Goal: Register for event/course

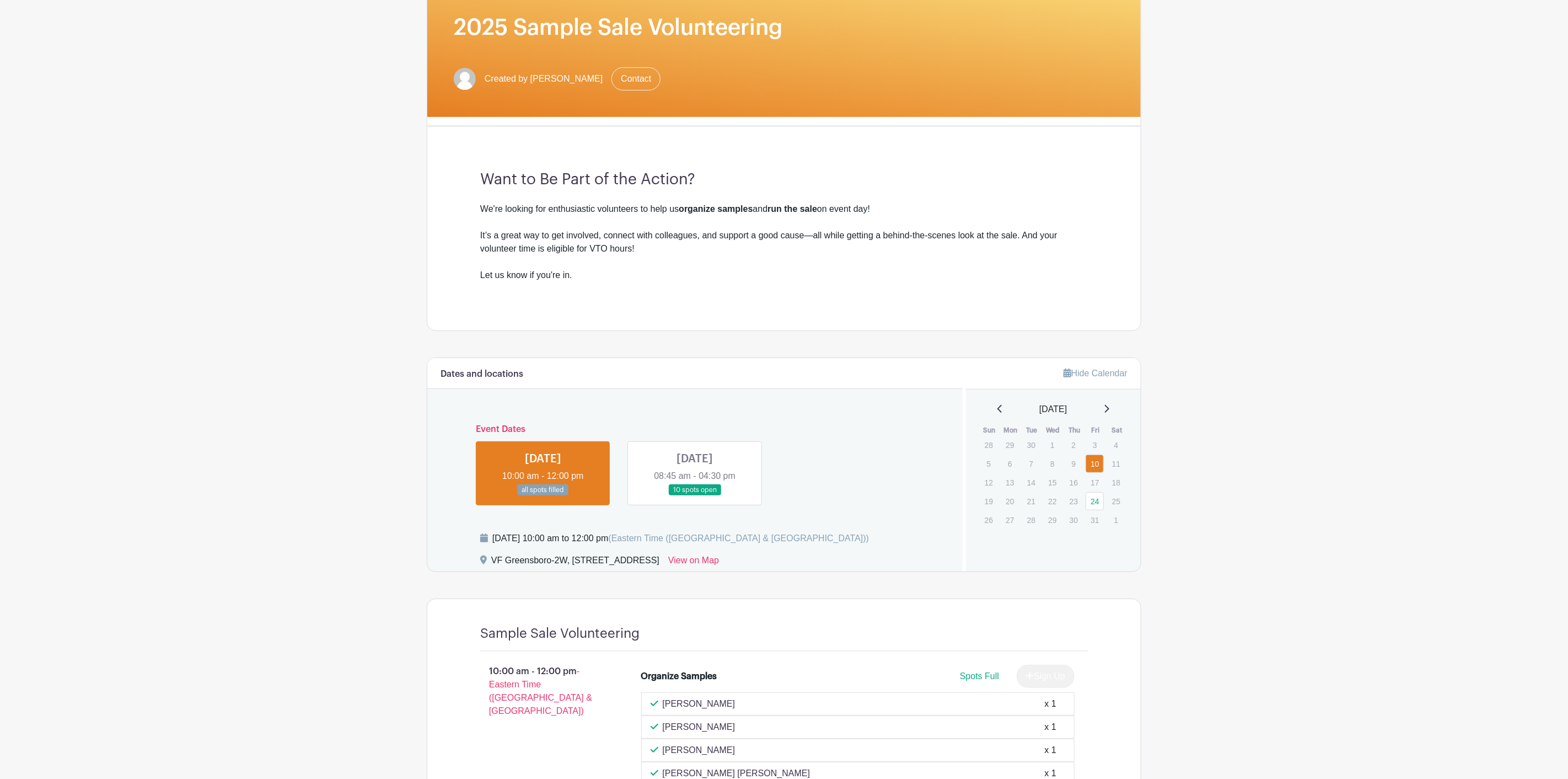
scroll to position [173, 0]
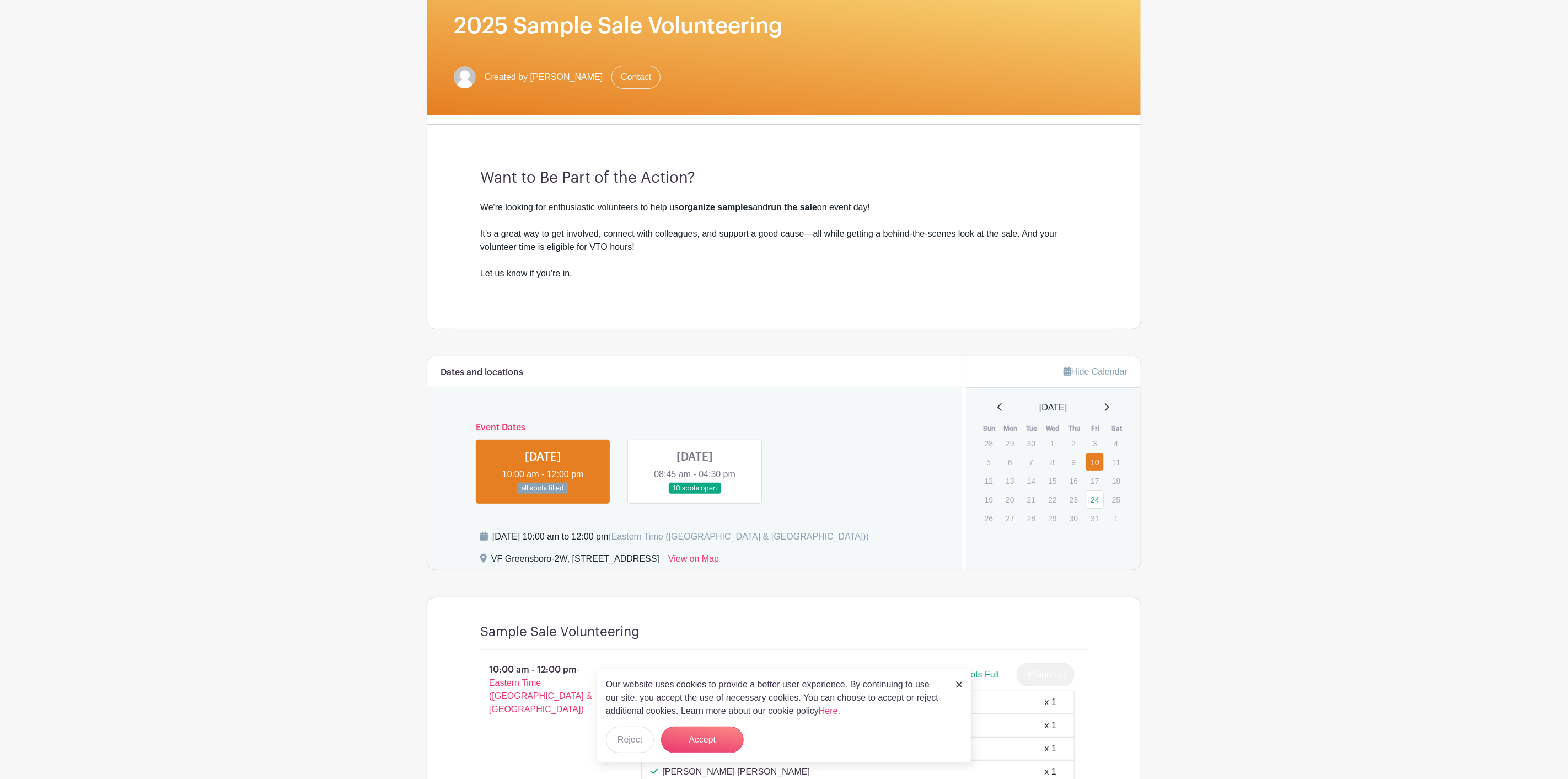
click at [695, 494] on link at bounding box center [695, 494] width 0 height 0
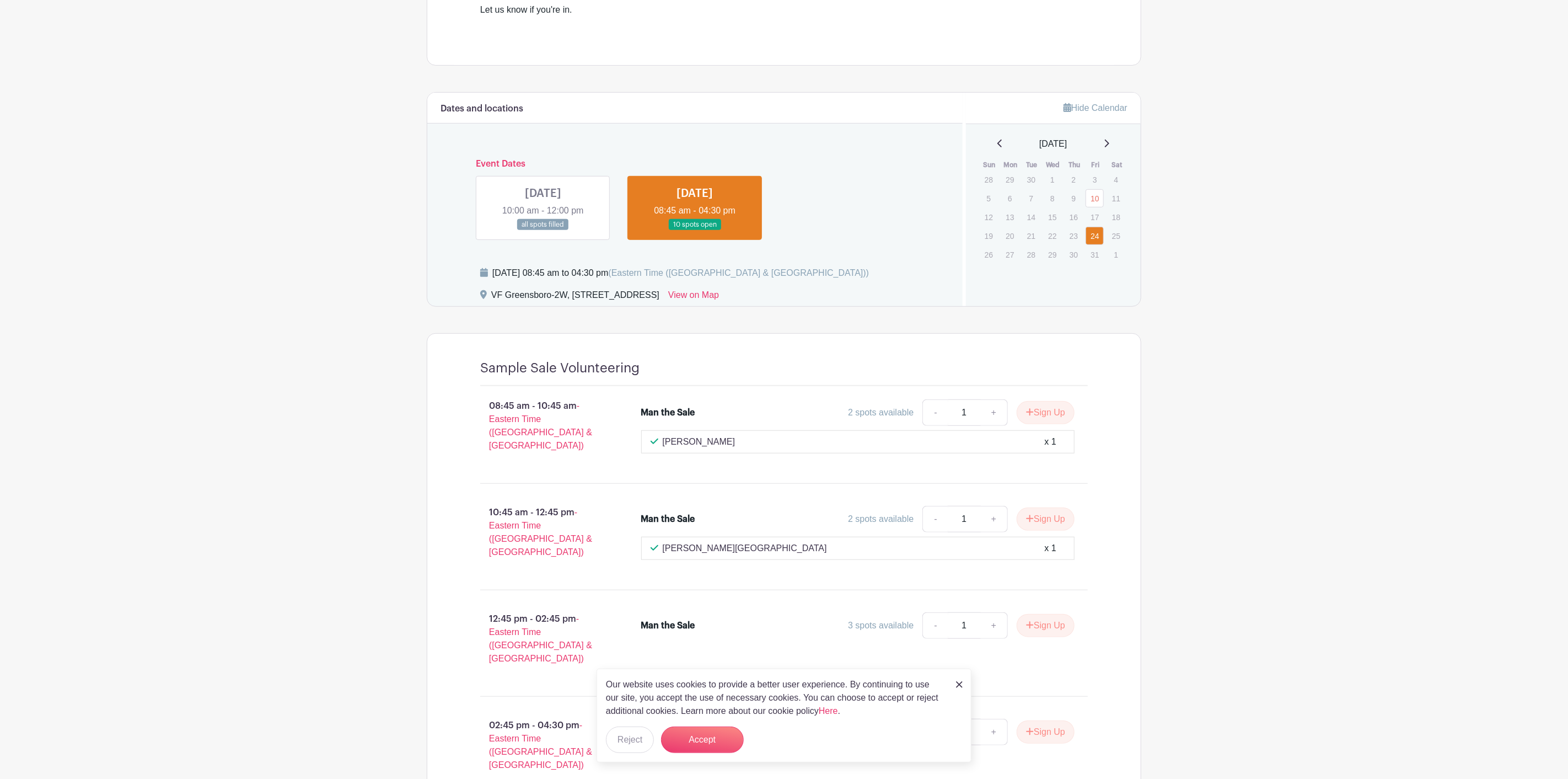
scroll to position [439, 0]
click at [704, 746] on button "Accept" at bounding box center [702, 740] width 82 height 26
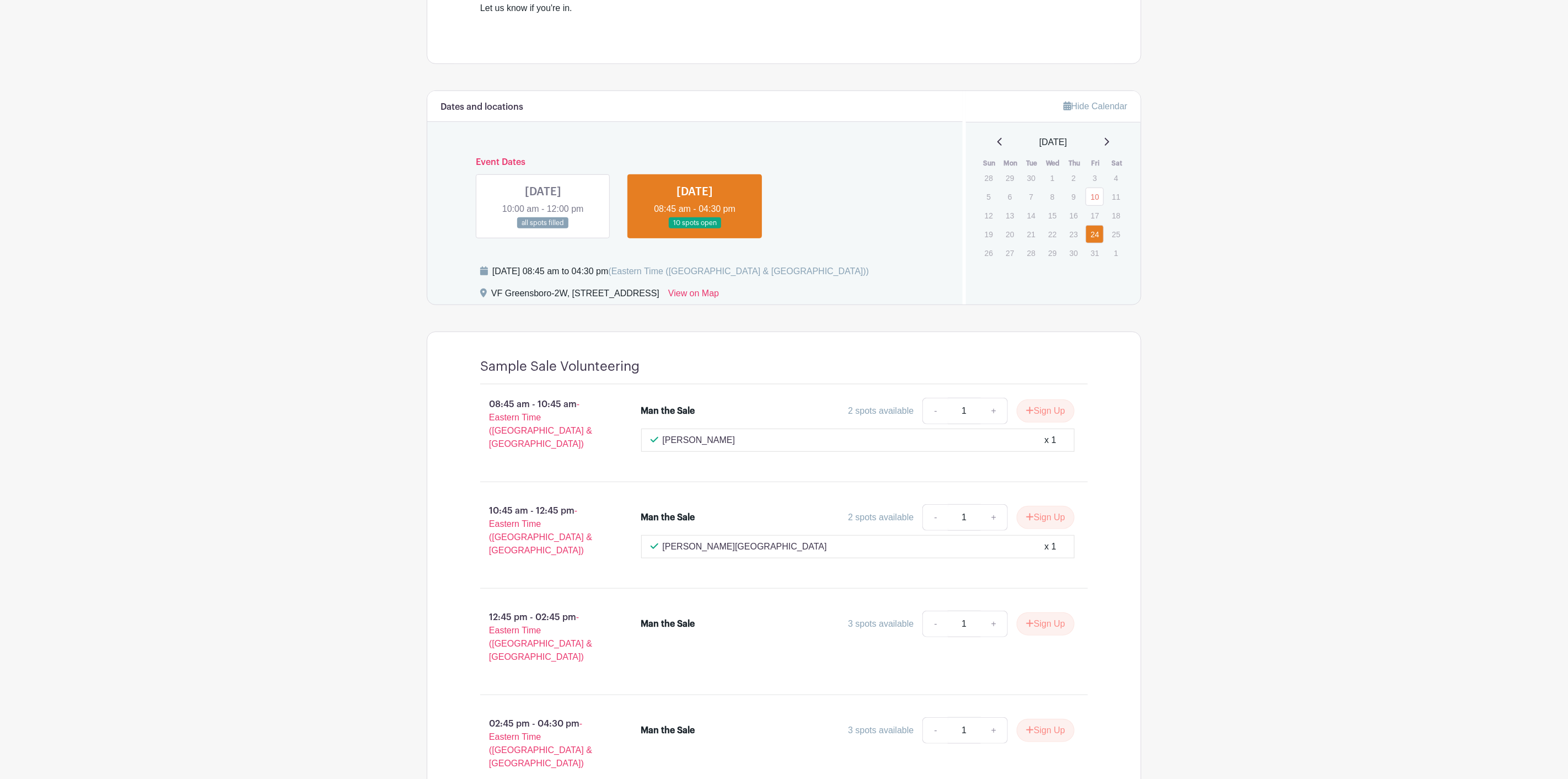
click at [543, 229] on link at bounding box center [543, 229] width 0 height 0
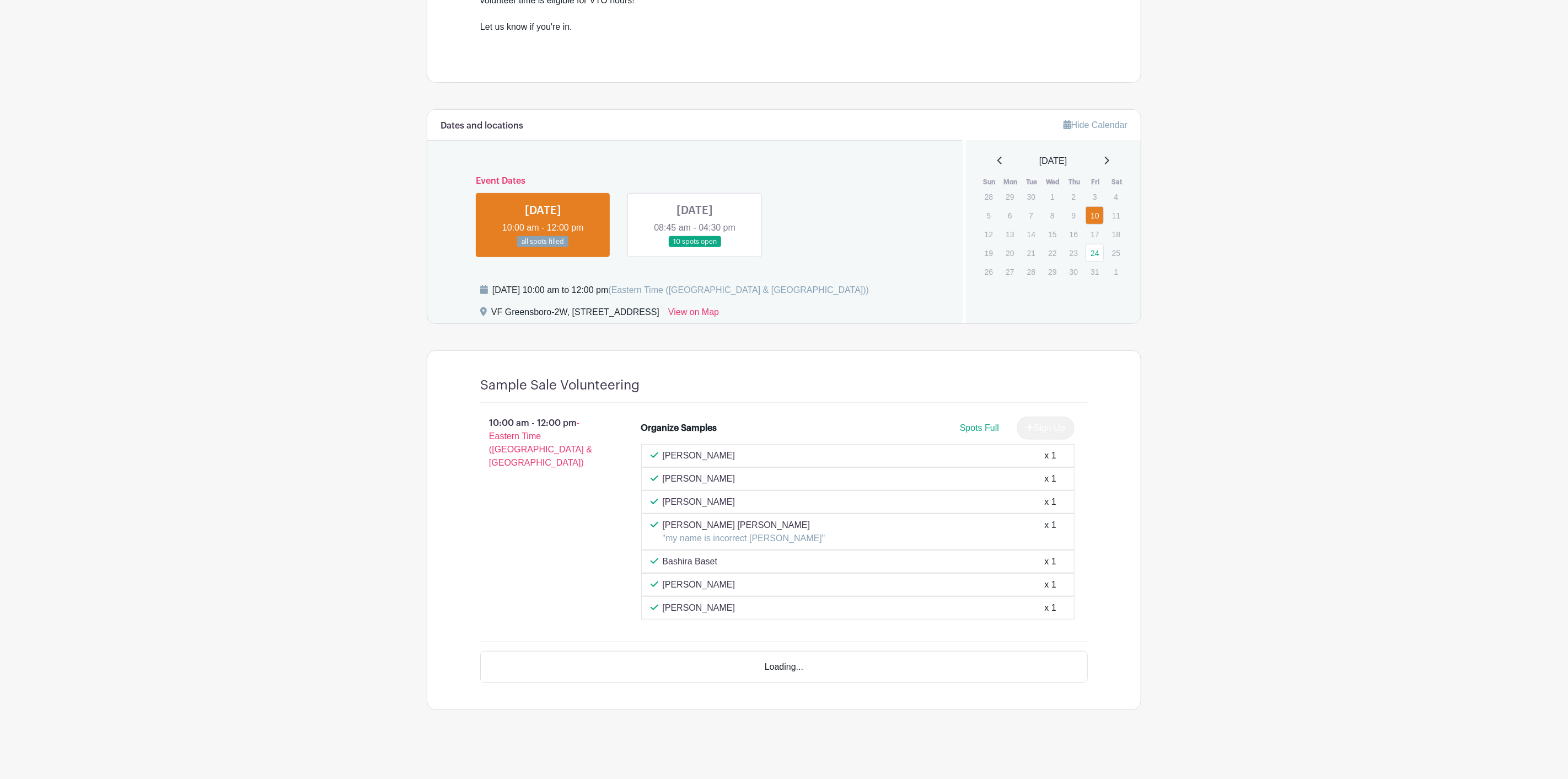
scroll to position [380, 0]
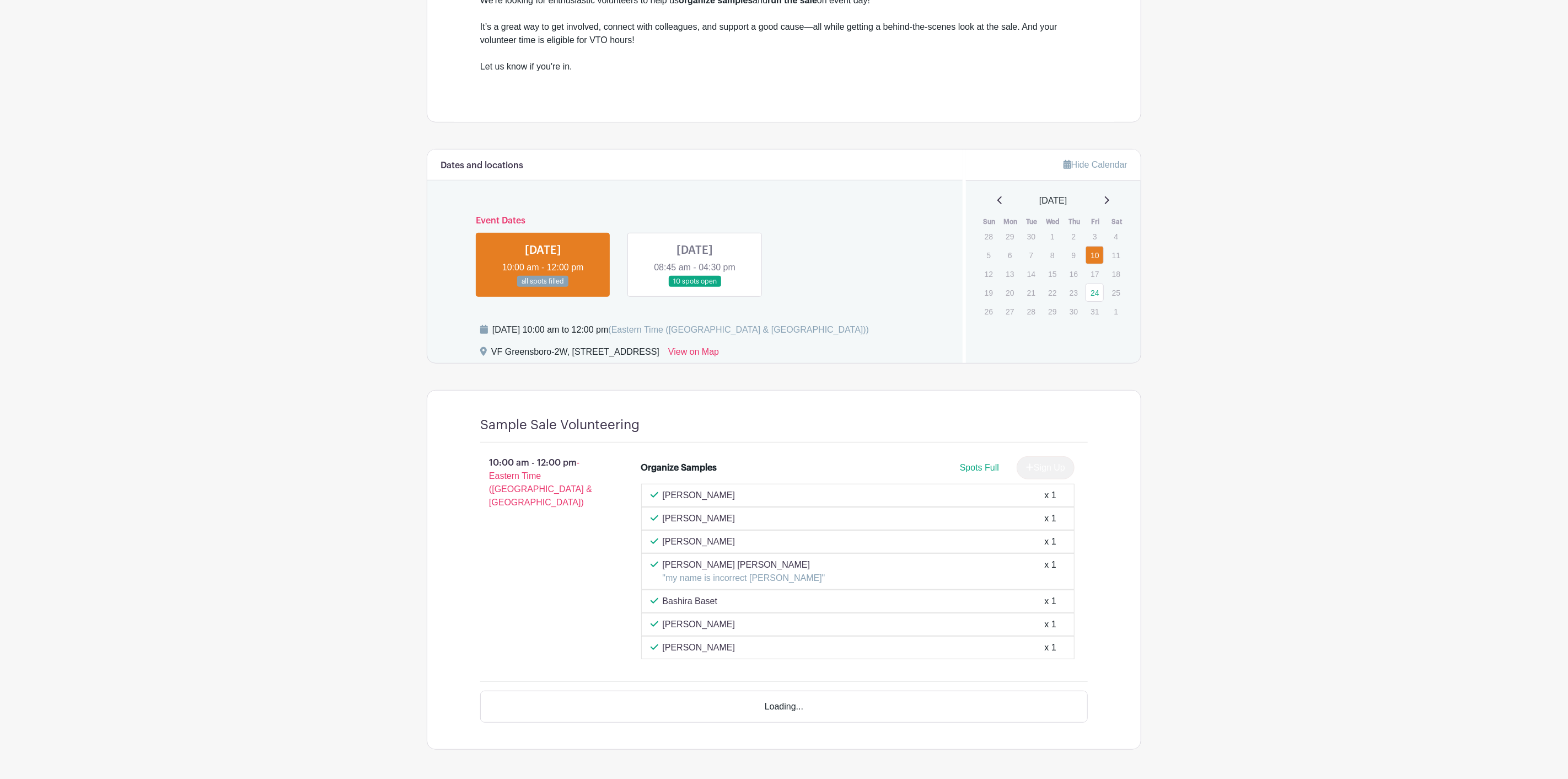
click at [547, 207] on div "Event Dates [DATE] 10:00 am - 12:00 pm all spots filled [DATE] 08:45 am - 04:30…" at bounding box center [695, 252] width 509 height 89
click at [695, 288] on link at bounding box center [695, 288] width 0 height 0
